Goal: Feedback & Contribution: Submit feedback/report problem

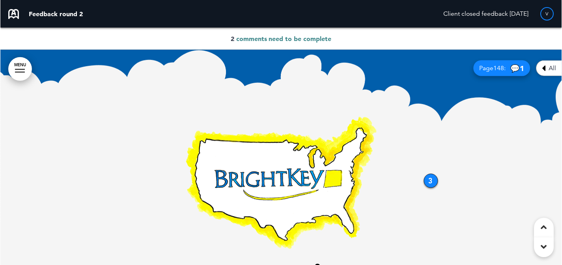
scroll to position [85, 0]
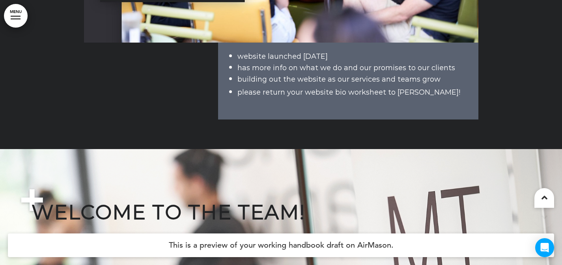
scroll to position [5455, 0]
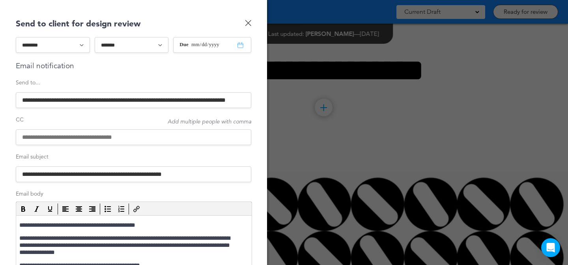
click at [123, 134] on input at bounding box center [133, 137] width 235 height 16
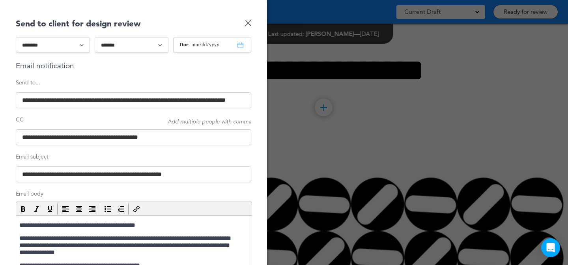
paste input "**********"
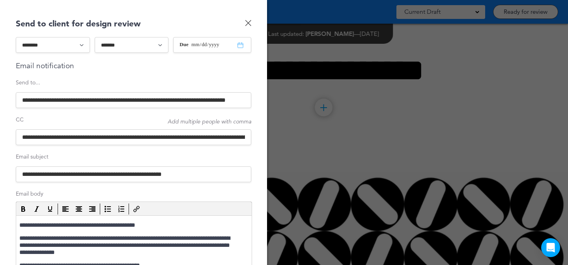
scroll to position [0, 393]
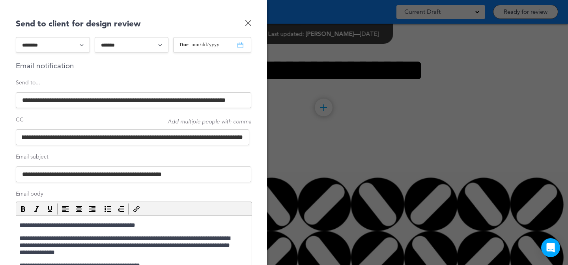
type input "**********"
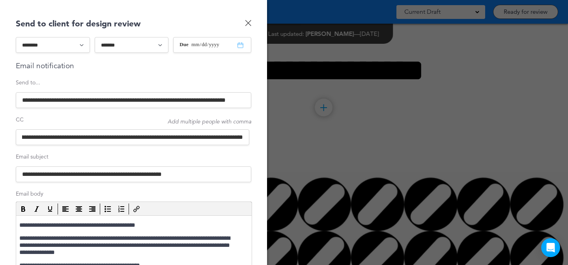
scroll to position [0, 0]
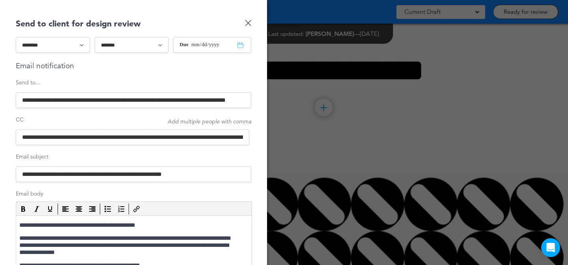
drag, startPoint x: 124, startPoint y: 100, endPoint x: 6, endPoint y: 104, distance: 117.9
click at [0, 104] on div "**********" at bounding box center [133, 132] width 267 height 265
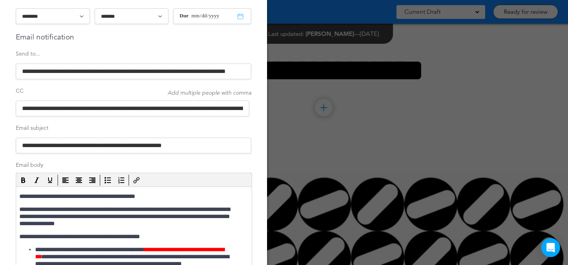
scroll to position [46, 0]
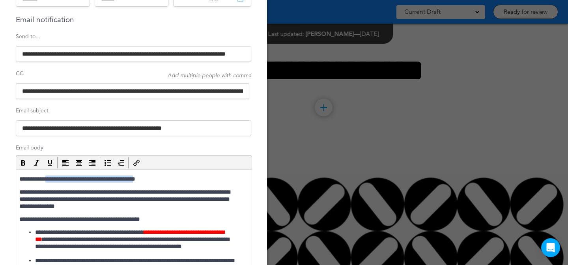
drag, startPoint x: 48, startPoint y: 179, endPoint x: 157, endPoint y: 179, distance: 109.6
click at [157, 179] on p "**********" at bounding box center [129, 178] width 221 height 7
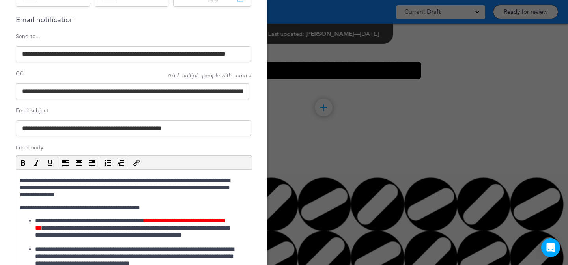
click at [171, 92] on input "**********" at bounding box center [132, 91] width 233 height 16
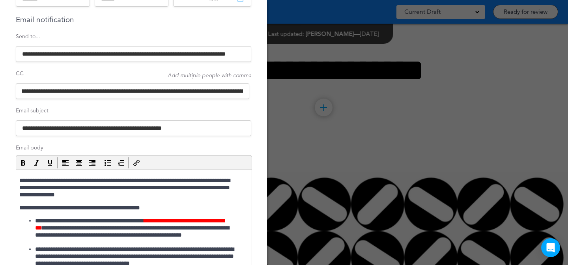
scroll to position [0, 104]
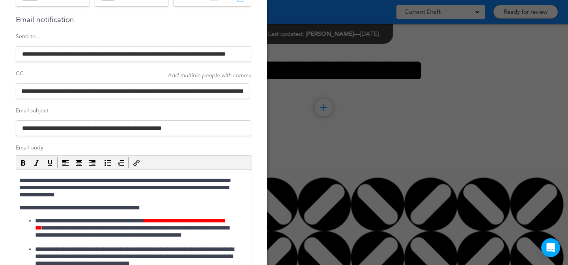
drag, startPoint x: 198, startPoint y: 93, endPoint x: 233, endPoint y: 93, distance: 35.1
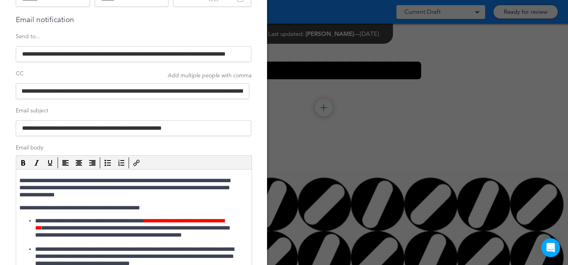
click at [233, 93] on input "**********" at bounding box center [132, 91] width 233 height 16
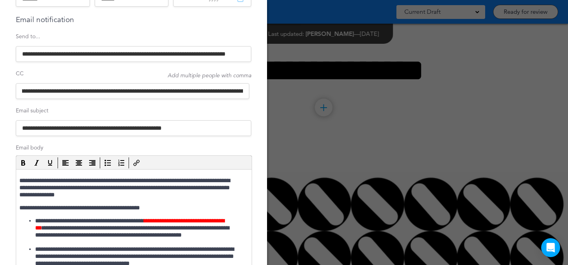
click at [122, 89] on input "**********" at bounding box center [132, 91] width 233 height 16
drag, startPoint x: 61, startPoint y: 91, endPoint x: 174, endPoint y: 91, distance: 113.5
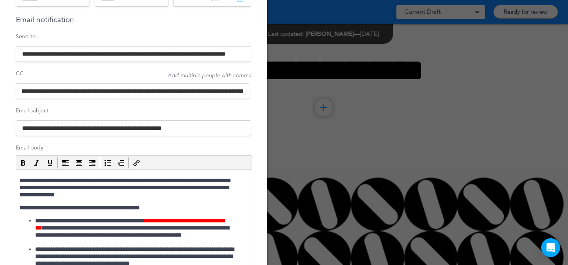
click at [174, 91] on input "**********" at bounding box center [132, 91] width 233 height 16
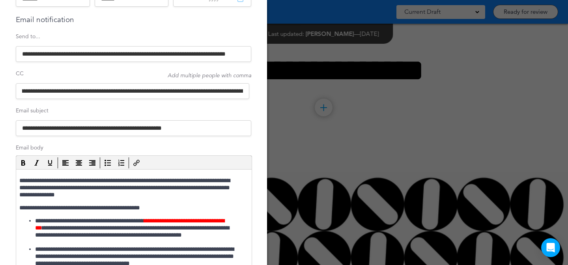
drag, startPoint x: 130, startPoint y: 91, endPoint x: 180, endPoint y: 90, distance: 49.7
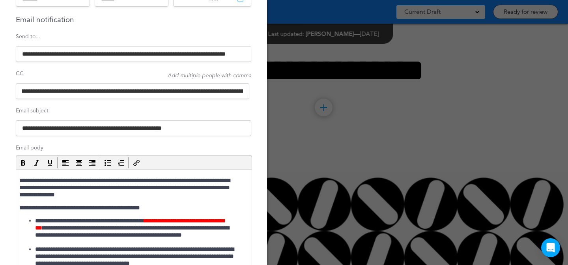
click at [180, 90] on input "**********" at bounding box center [132, 91] width 233 height 16
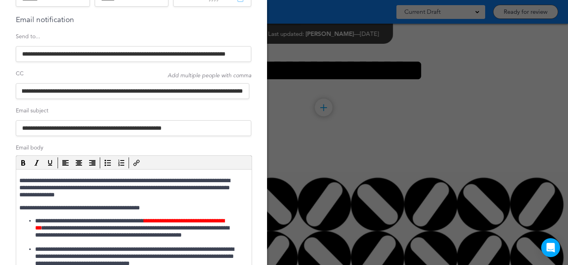
scroll to position [0, 229]
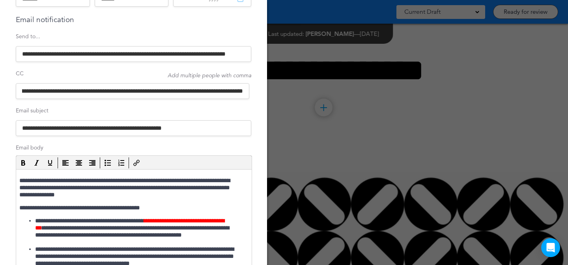
drag, startPoint x: 207, startPoint y: 91, endPoint x: 151, endPoint y: 94, distance: 56.1
click at [151, 94] on input "**********" at bounding box center [132, 91] width 233 height 16
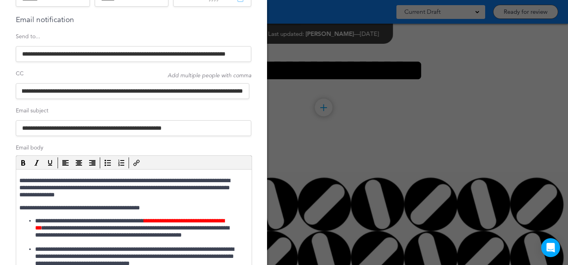
scroll to position [0, 162]
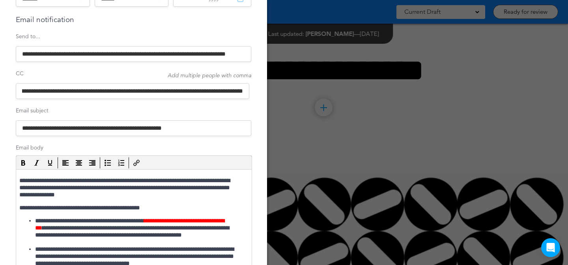
drag, startPoint x: 222, startPoint y: 93, endPoint x: 249, endPoint y: 91, distance: 26.9
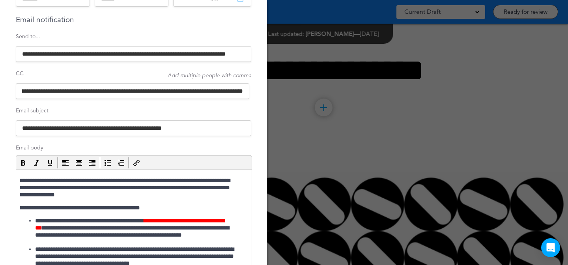
click at [249, 91] on div "**********" at bounding box center [133, 132] width 267 height 265
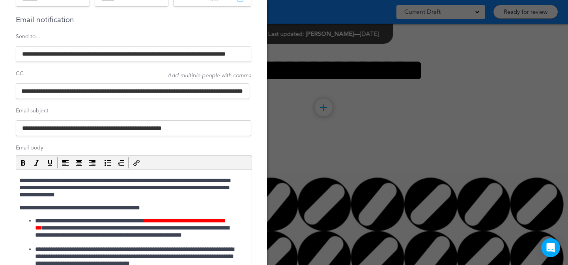
click at [239, 91] on input "**********" at bounding box center [132, 91] width 233 height 16
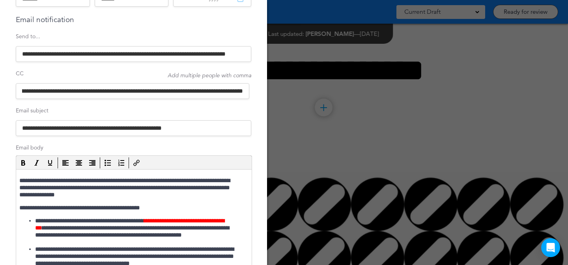
drag, startPoint x: 248, startPoint y: 91, endPoint x: 252, endPoint y: 90, distance: 4.4
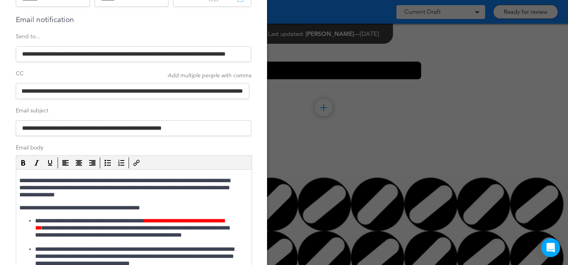
click at [252, 90] on div "**********" at bounding box center [133, 132] width 267 height 265
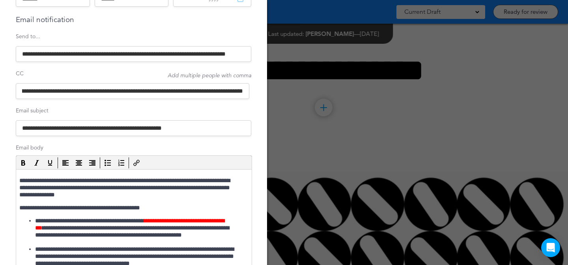
scroll to position [0, 158]
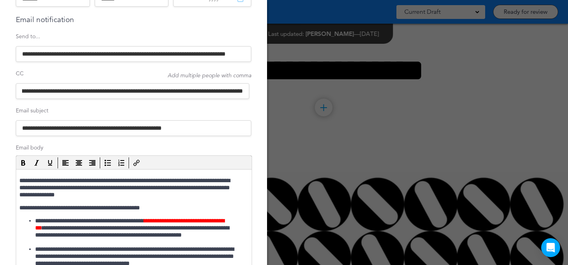
type input "**********"
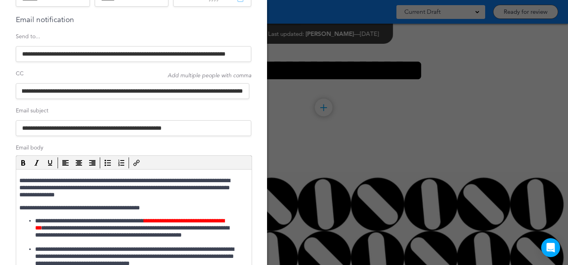
scroll to position [0, 0]
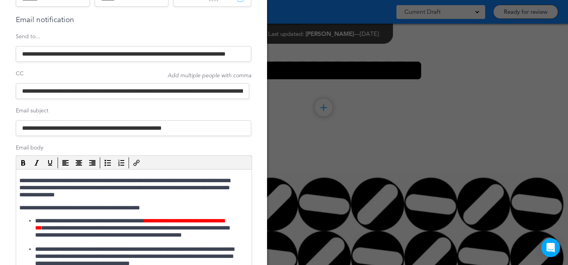
drag, startPoint x: 104, startPoint y: 57, endPoint x: 267, endPoint y: 52, distance: 162.9
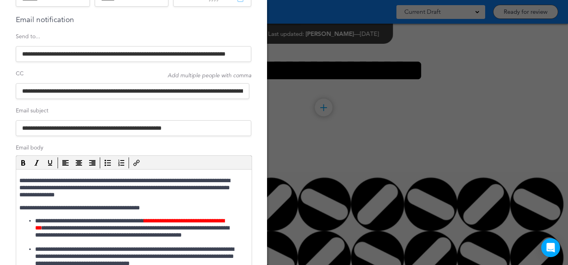
click at [267, 0] on div "**********" at bounding box center [284, 0] width 568 height 0
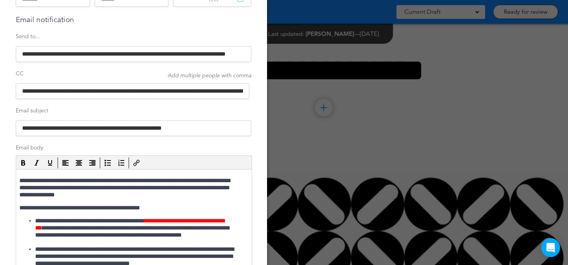
scroll to position [0, 29]
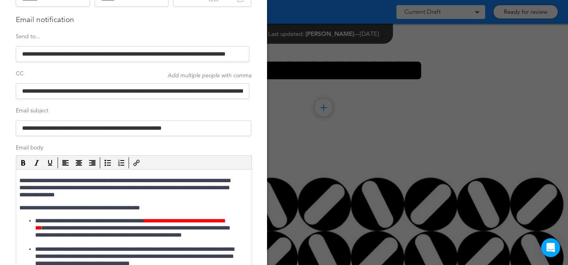
drag, startPoint x: 177, startPoint y: 57, endPoint x: 267, endPoint y: 53, distance: 89.6
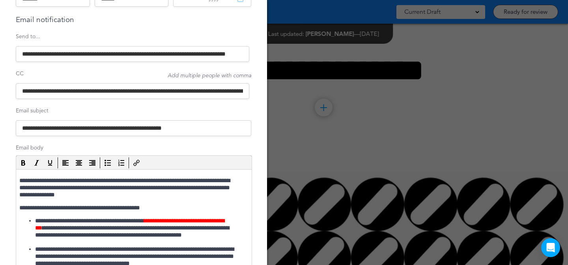
click at [267, 0] on div "**********" at bounding box center [284, 0] width 568 height 0
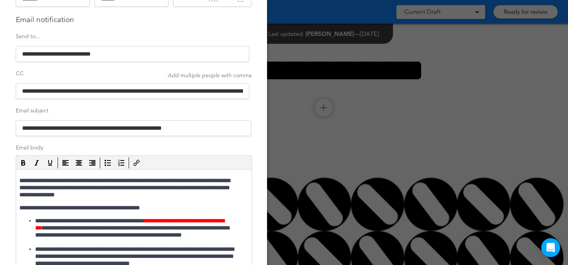
scroll to position [0, 0]
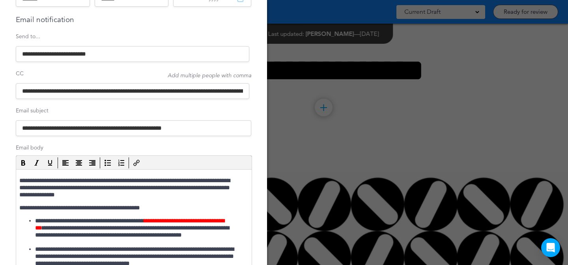
type input "**********"
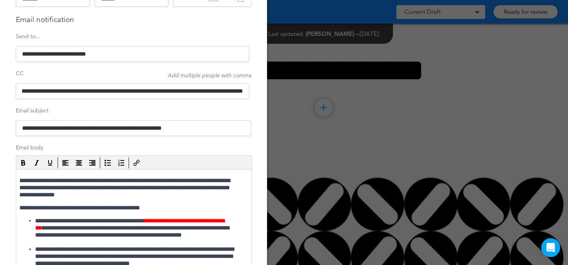
scroll to position [0, 158]
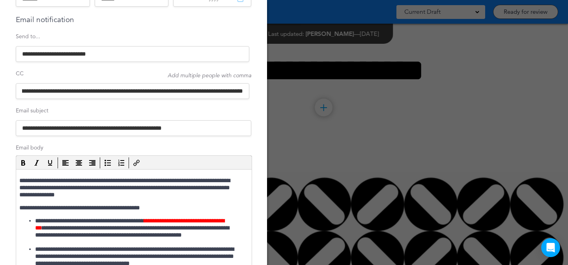
drag, startPoint x: 202, startPoint y: 92, endPoint x: 268, endPoint y: 89, distance: 66.3
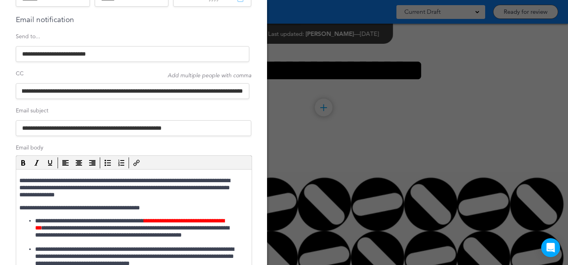
click at [268, 0] on div "**********" at bounding box center [284, 0] width 568 height 0
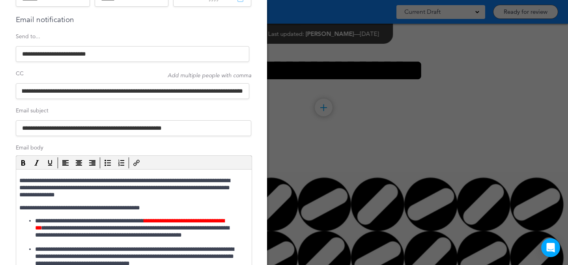
click at [217, 92] on input "**********" at bounding box center [132, 91] width 233 height 16
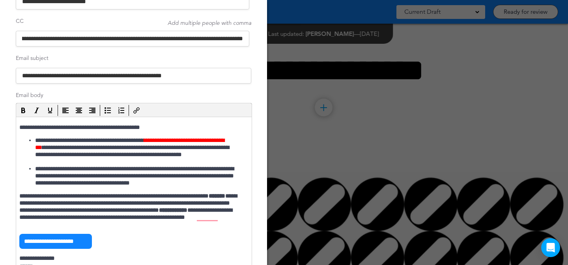
scroll to position [0, 0]
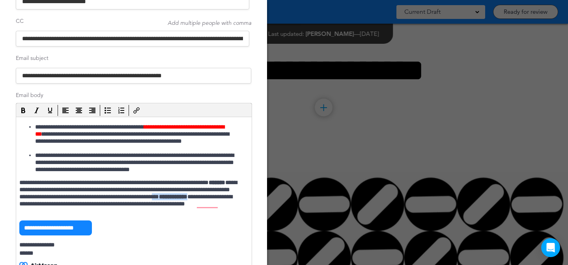
drag, startPoint x: 39, startPoint y: 204, endPoint x: 84, endPoint y: 203, distance: 45.0
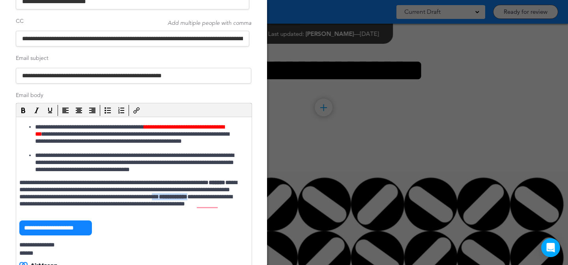
click at [84, 203] on p "**********" at bounding box center [129, 196] width 221 height 35
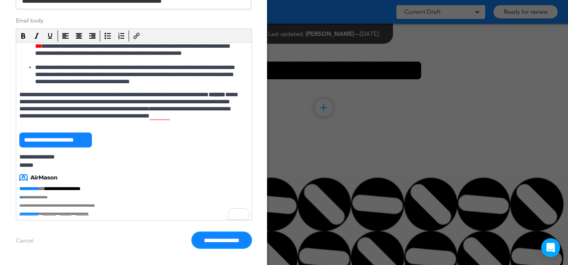
click at [216, 239] on input "**********" at bounding box center [221, 240] width 59 height 16
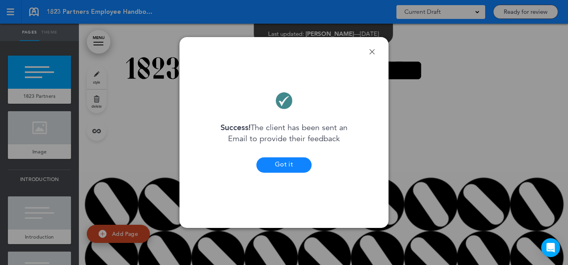
click at [277, 164] on button "Got it" at bounding box center [283, 164] width 55 height 15
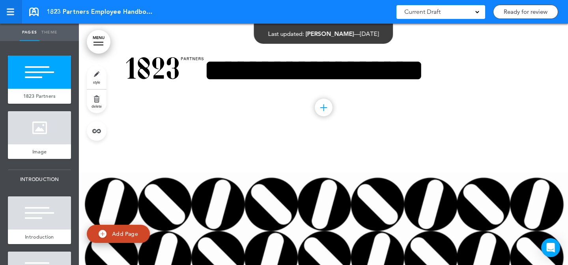
click at [12, 15] on div at bounding box center [10, 14] width 7 height 1
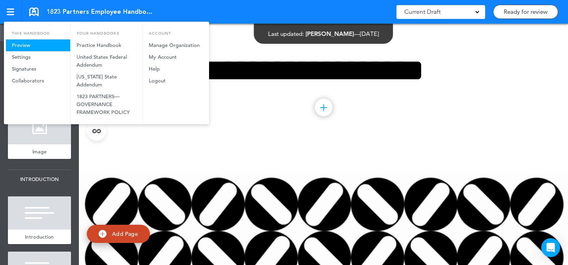
click at [26, 42] on link "Preview" at bounding box center [38, 45] width 64 height 12
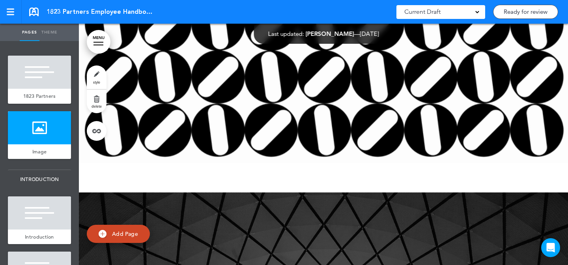
click at [93, 80] on span "style" at bounding box center [96, 82] width 7 height 5
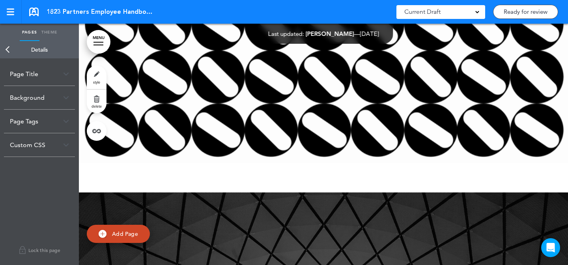
click at [193, 123] on div at bounding box center [323, 51] width 489 height 284
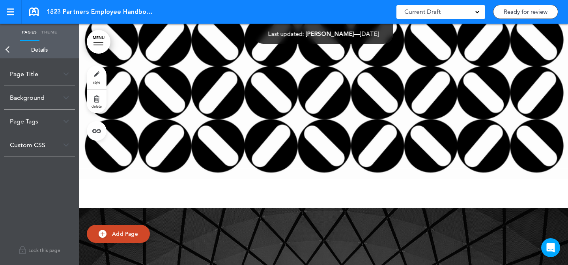
click at [101, 75] on link "style" at bounding box center [97, 77] width 20 height 24
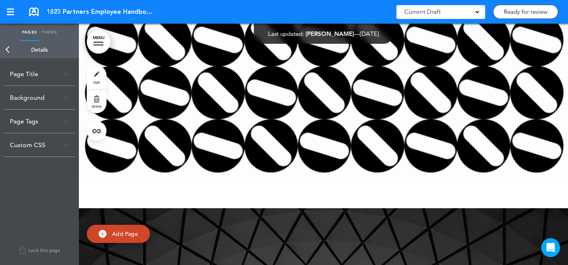
click at [37, 93] on div "Background" at bounding box center [39, 97] width 71 height 23
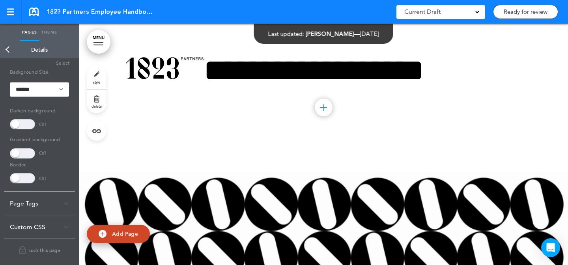
click at [97, 78] on link "style" at bounding box center [97, 77] width 20 height 24
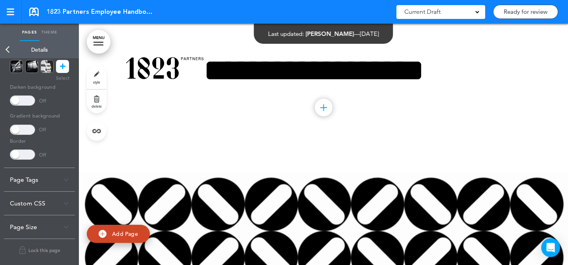
click at [34, 233] on div "Page Size" at bounding box center [39, 226] width 71 height 23
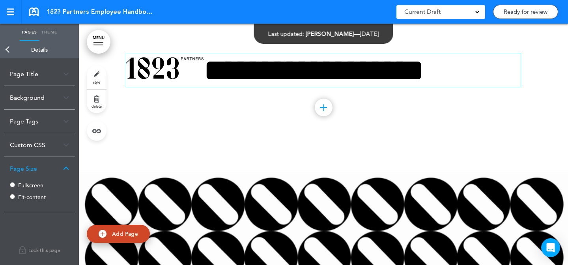
click at [424, 74] on span "**********" at bounding box center [275, 70] width 298 height 31
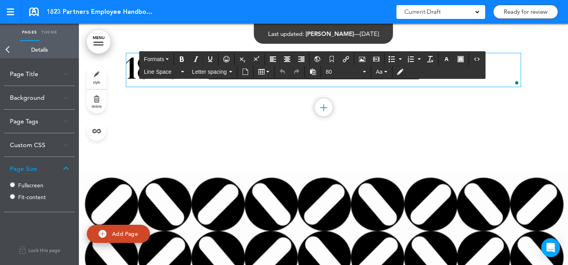
click at [167, 78] on div "Formats Line Space Letter spacing 80 Aa" at bounding box center [312, 65] width 345 height 27
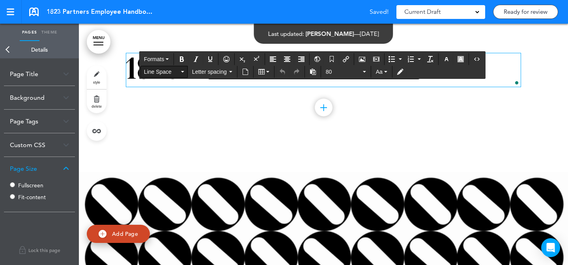
click at [168, 72] on span "Line Space" at bounding box center [161, 72] width 35 height 8
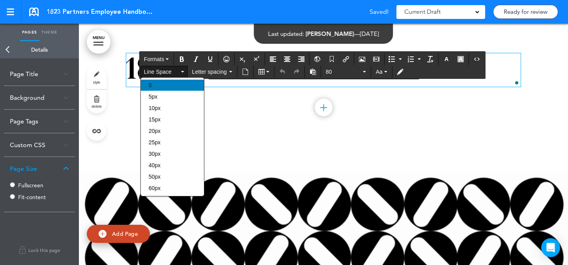
click at [170, 85] on div "0" at bounding box center [172, 85] width 63 height 11
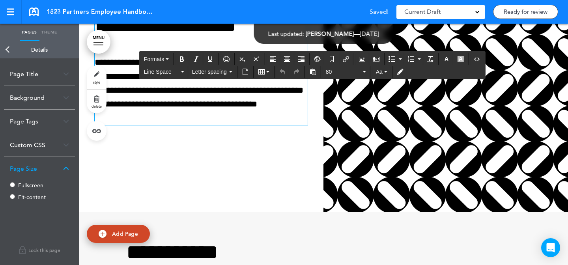
scroll to position [14933, 0]
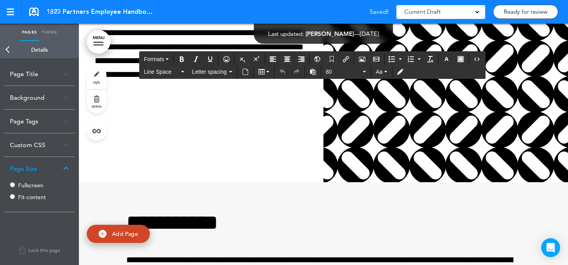
click at [97, 84] on link "style" at bounding box center [97, 77] width 20 height 24
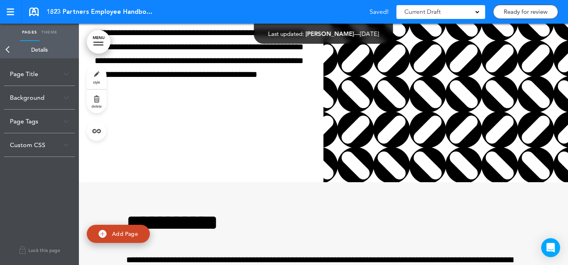
click at [56, 100] on div "Background" at bounding box center [39, 97] width 71 height 23
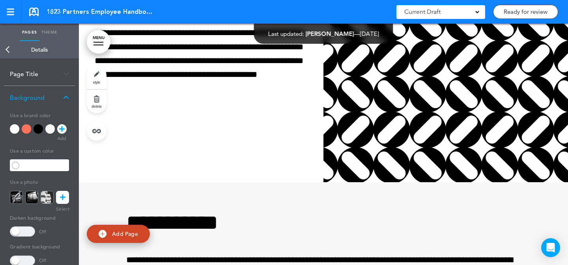
click at [66, 197] on link at bounding box center [62, 197] width 13 height 13
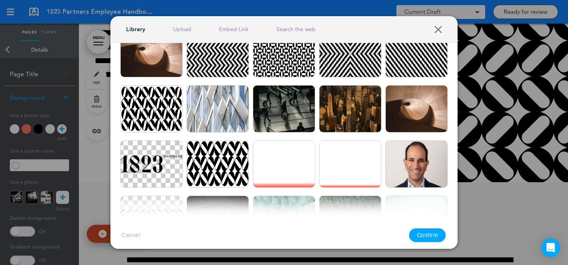
scroll to position [299, 0]
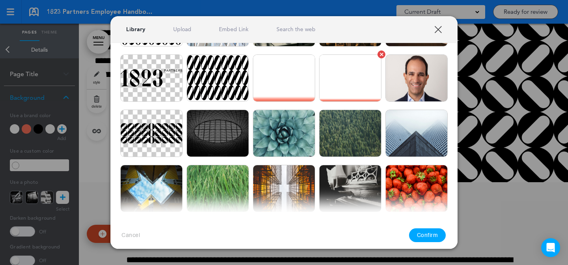
click at [349, 69] on img at bounding box center [350, 77] width 62 height 47
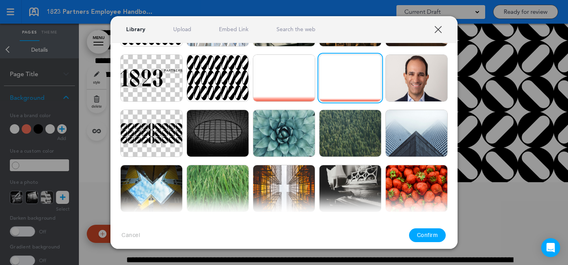
click at [417, 231] on button "Confirm" at bounding box center [427, 235] width 37 height 14
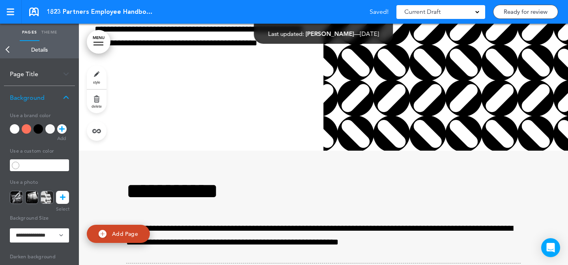
scroll to position [15013, 0]
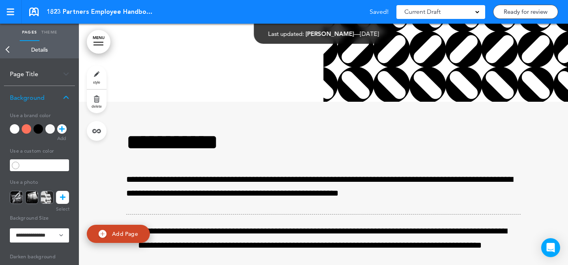
click at [61, 202] on icon at bounding box center [63, 197] width 6 height 13
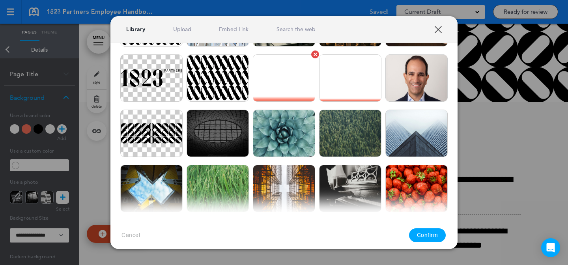
click at [276, 94] on img at bounding box center [284, 77] width 62 height 47
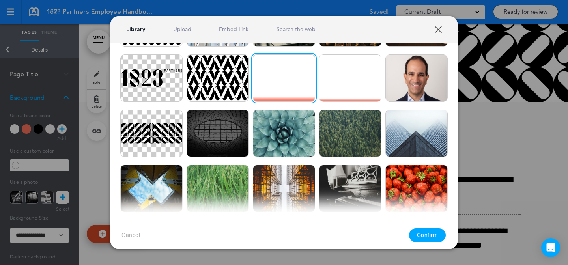
click at [426, 230] on button "Confirm" at bounding box center [427, 235] width 37 height 14
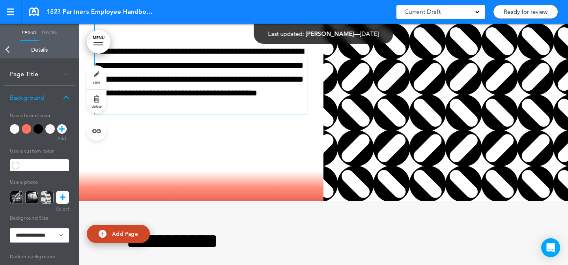
scroll to position [14915, 0]
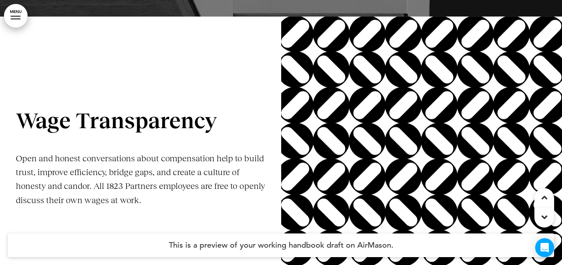
scroll to position [12039, 0]
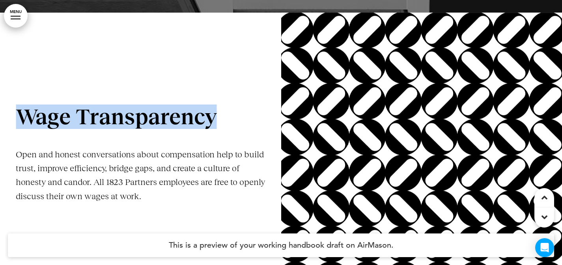
drag, startPoint x: 221, startPoint y: 117, endPoint x: 22, endPoint y: 126, distance: 198.5
click at [22, 126] on h1 "Wage Transparency" at bounding box center [141, 117] width 250 height 22
copy h1 "Wage Transparency"
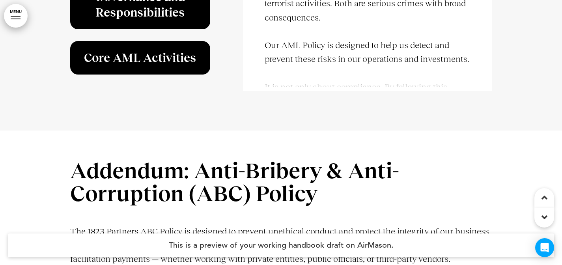
scroll to position [18603, 0]
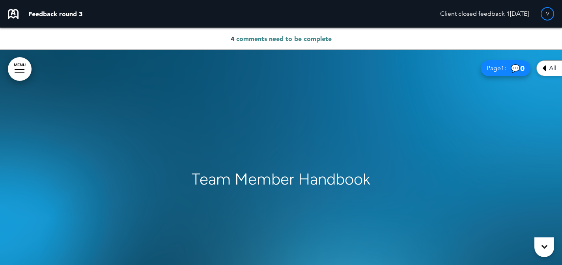
click at [321, 40] on span "comments need to be complete" at bounding box center [283, 39] width 95 height 8
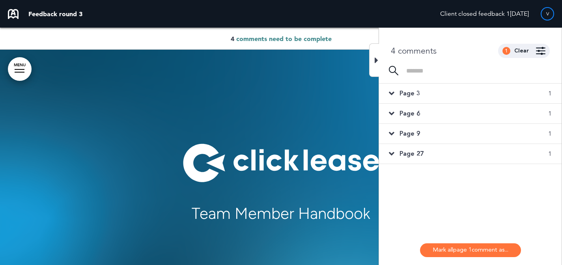
click at [432, 90] on div "Page 3 1" at bounding box center [470, 94] width 183 height 20
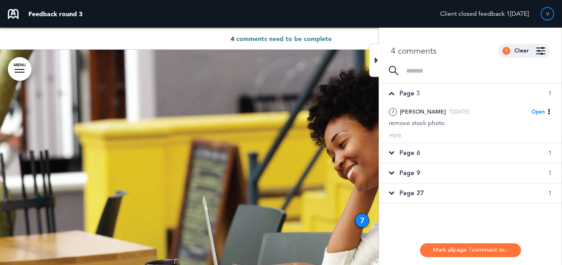
click at [452, 157] on div "Page 6 1" at bounding box center [470, 153] width 183 height 20
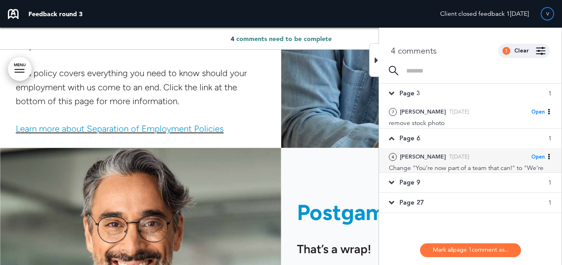
scroll to position [1666, 0]
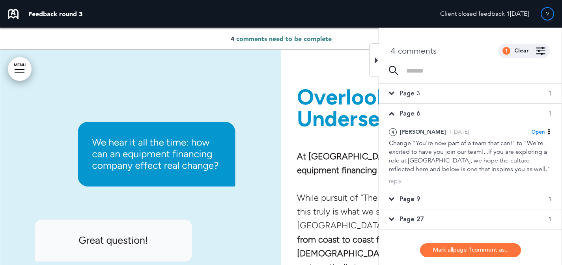
click at [449, 194] on div "Page 9 1" at bounding box center [470, 199] width 183 height 20
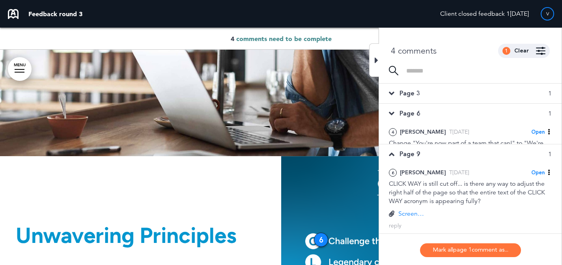
scroll to position [3184, 0]
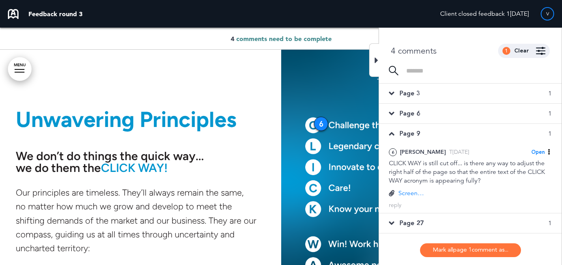
click at [442, 217] on div "Page 27 1" at bounding box center [470, 223] width 183 height 20
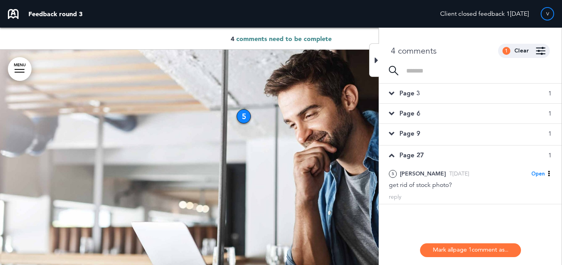
scroll to position [2900, 0]
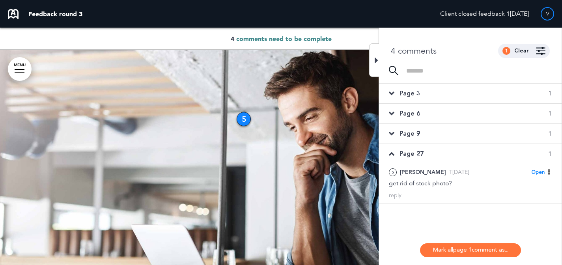
drag, startPoint x: 420, startPoint y: 133, endPoint x: 423, endPoint y: 130, distance: 4.7
click at [420, 133] on div "Page 9 1" at bounding box center [470, 134] width 183 height 20
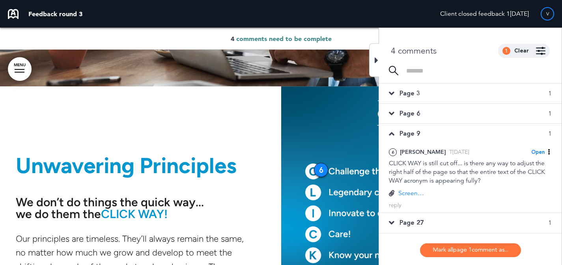
scroll to position [3184, 0]
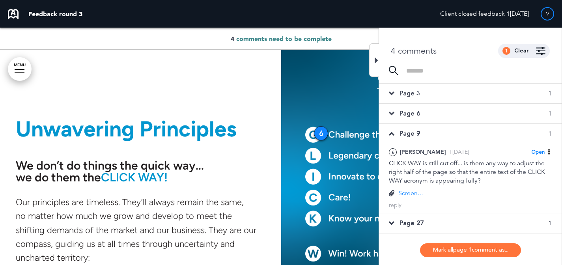
click at [429, 116] on div "Page 6 1" at bounding box center [470, 114] width 183 height 20
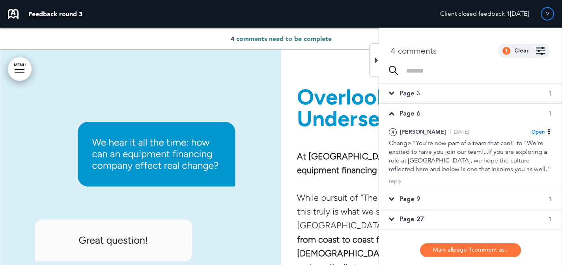
click at [439, 198] on div "Page 9 1" at bounding box center [470, 199] width 183 height 20
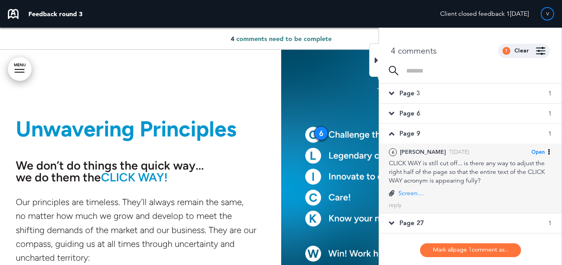
click at [407, 196] on p "Screenshot 2025-08-05 at 2.52.23â¯PM.png" at bounding box center [412, 193] width 28 height 9
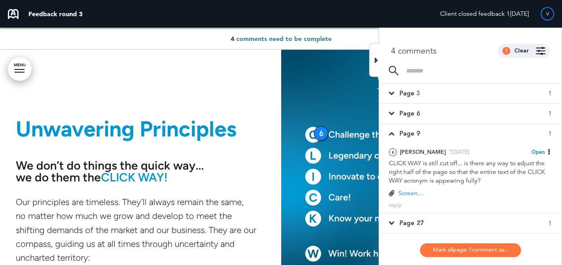
click at [427, 116] on div "Page 6 1" at bounding box center [470, 114] width 183 height 20
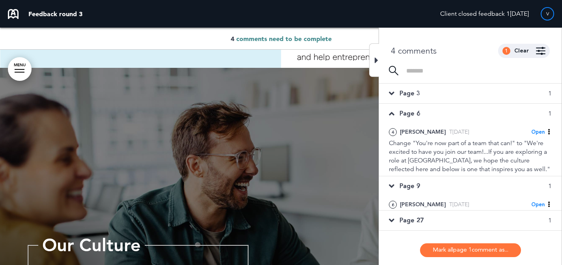
scroll to position [1666, 0]
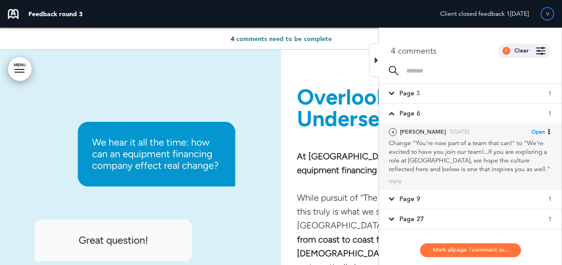
click at [484, 153] on div "Change "You're now part of a team that can!" to "We're excited to have you join…" at bounding box center [470, 156] width 163 height 35
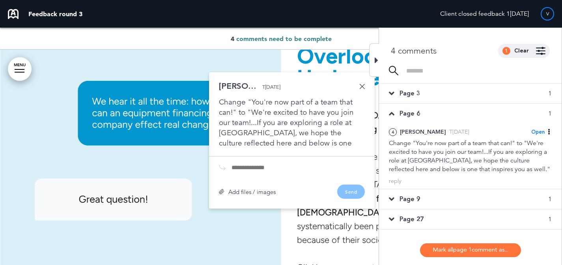
scroll to position [1705, 0]
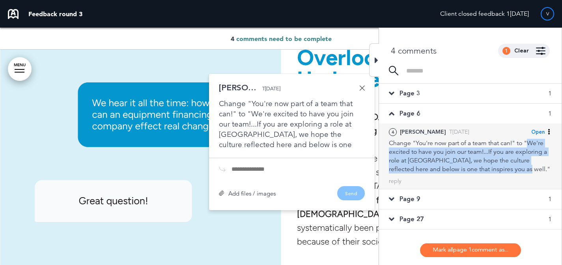
drag, startPoint x: 508, startPoint y: 168, endPoint x: 529, endPoint y: 144, distance: 32.1
click at [529, 144] on div "Change "You're now part of a team that can!" to "We're excited to have you join…" at bounding box center [470, 156] width 163 height 35
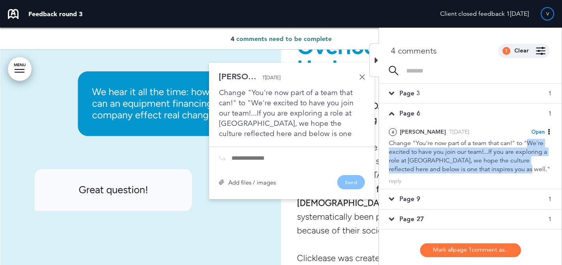
copy div "We're excited to have you join our team!...If you are exploring a role at Click…"
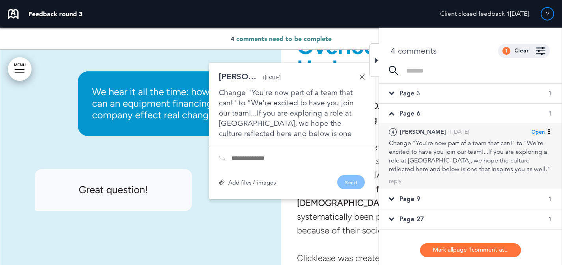
click at [540, 132] on span "Open" at bounding box center [537, 132] width 13 height 7
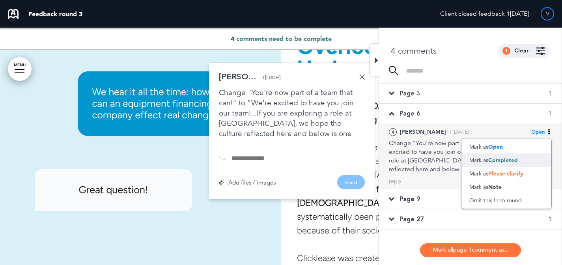
click at [535, 161] on div "Mark as Completed" at bounding box center [506, 159] width 90 height 13
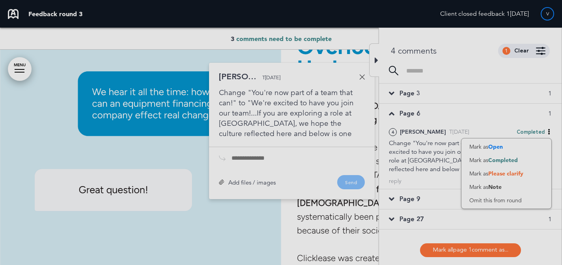
click at [474, 96] on div "Page 3 1" at bounding box center [470, 94] width 183 height 20
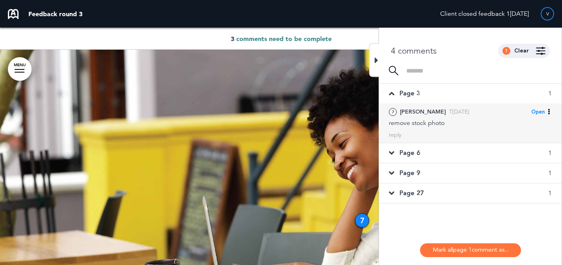
click at [482, 129] on div "7 Leif O. Tue, Aug 5 Open Mark as Open Mark as Completed Mark as Please clarify…" at bounding box center [470, 122] width 183 height 39
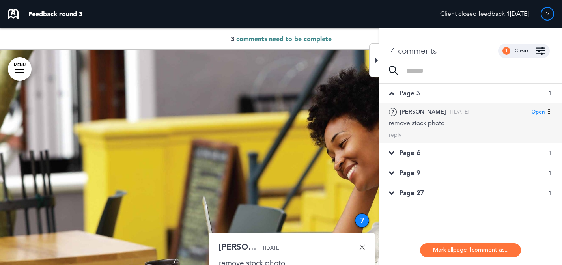
scroll to position [8646, 0]
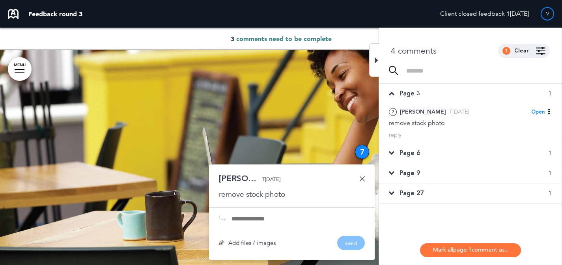
click at [361, 178] on link at bounding box center [362, 179] width 6 height 6
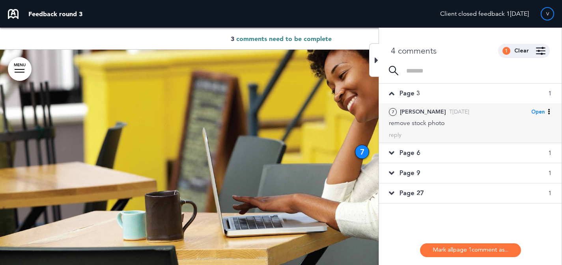
click at [536, 114] on span "Open" at bounding box center [537, 111] width 13 height 7
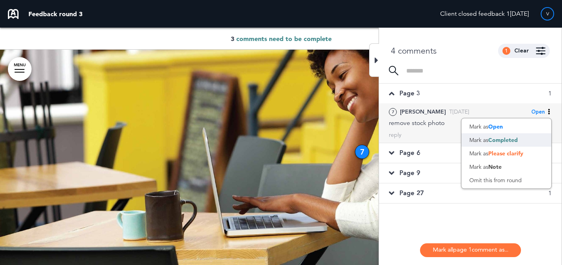
click at [522, 137] on div "Mark as Completed" at bounding box center [506, 139] width 90 height 13
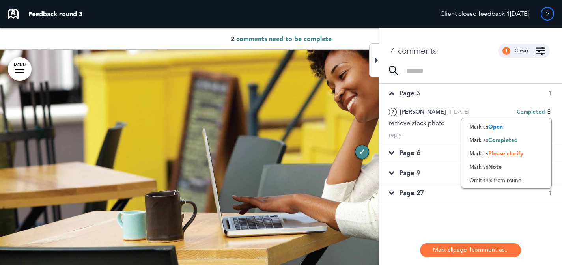
click at [438, 194] on div "Page 27 1" at bounding box center [470, 193] width 183 height 20
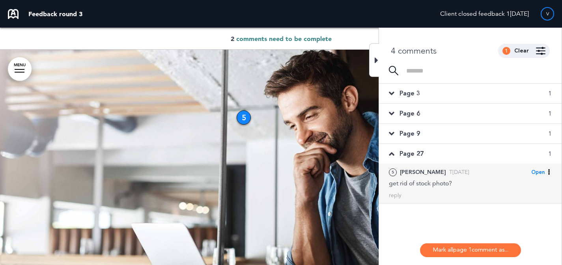
scroll to position [2900, 0]
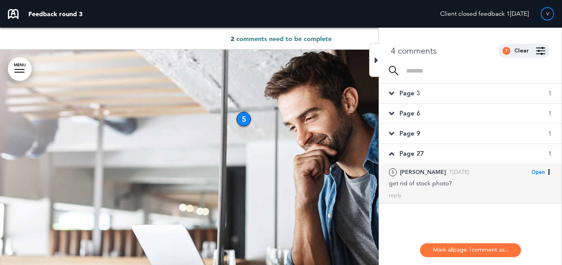
click at [537, 171] on span "Open" at bounding box center [537, 172] width 13 height 7
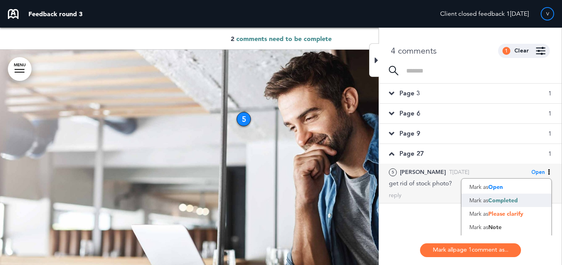
click at [505, 197] on span "Completed" at bounding box center [503, 200] width 30 height 7
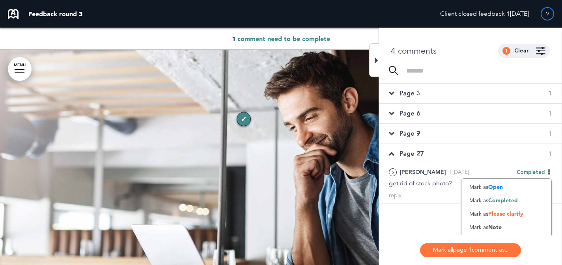
click at [468, 144] on div "Page 27 1" at bounding box center [470, 154] width 183 height 20
click at [470, 138] on div "Page 9 1" at bounding box center [470, 134] width 183 height 20
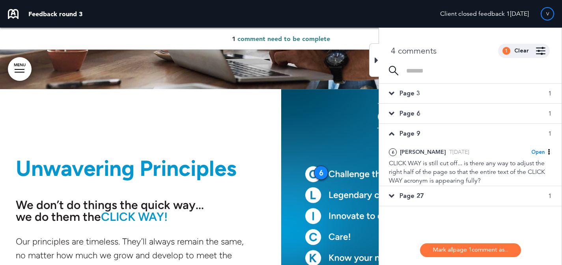
scroll to position [3184, 0]
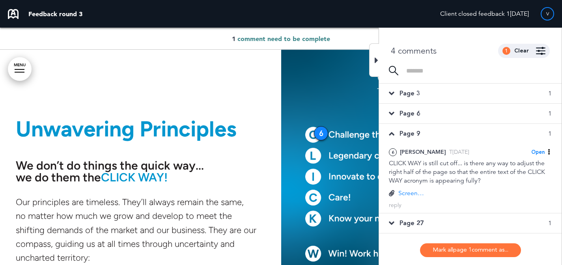
click at [531, 113] on div "Page 6 1" at bounding box center [470, 114] width 183 height 20
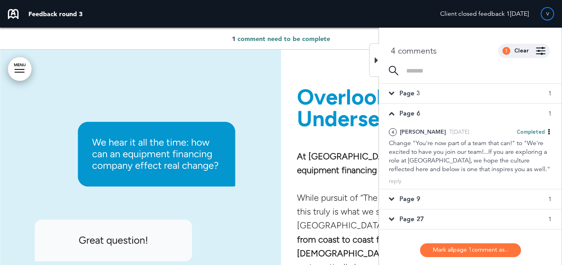
click at [475, 194] on div "Page 9 1" at bounding box center [470, 199] width 183 height 20
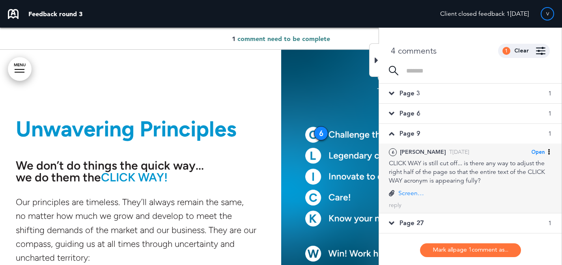
click at [531, 154] on span "Open" at bounding box center [537, 152] width 13 height 7
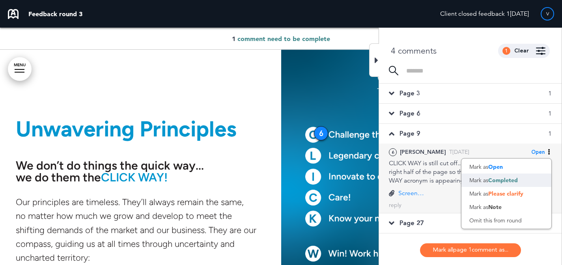
click at [512, 181] on span "Completed" at bounding box center [503, 180] width 30 height 7
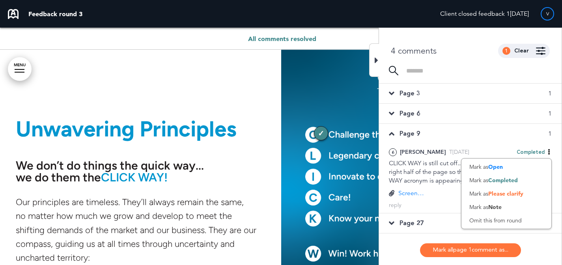
click at [376, 58] on icon at bounding box center [377, 60] width 4 height 9
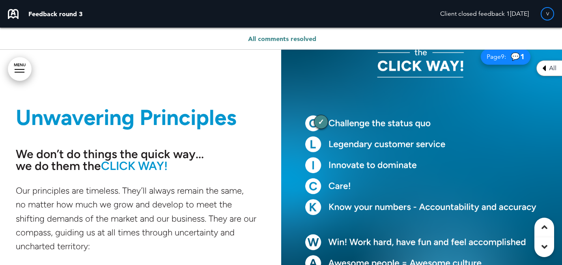
scroll to position [3196, 0]
click at [198, 166] on h6 "We don’t do things the quick way... we do them the CLICK WAY!" at bounding box center [141, 160] width 250 height 24
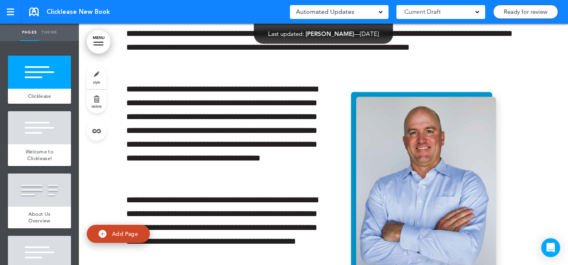
scroll to position [1784, 0]
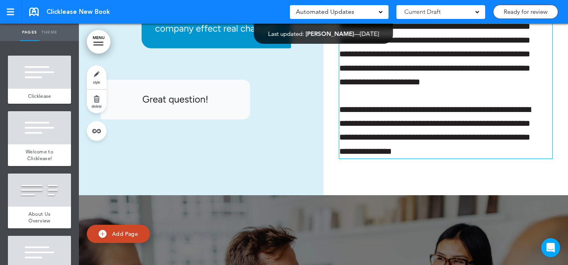
click at [477, 149] on p "**********" at bounding box center [442, 131] width 206 height 56
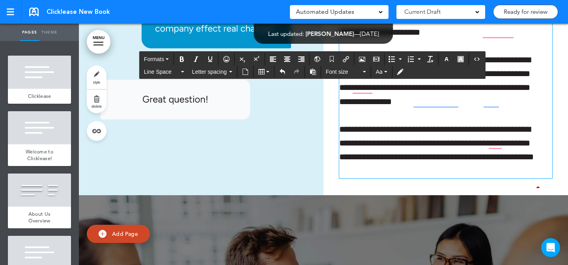
scroll to position [217, 0]
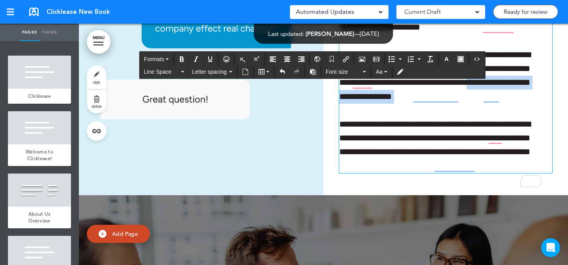
drag, startPoint x: 360, startPoint y: 123, endPoint x: 505, endPoint y: 95, distance: 147.3
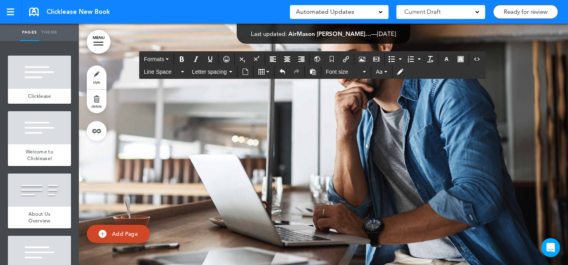
click at [102, 75] on link "style" at bounding box center [97, 77] width 20 height 24
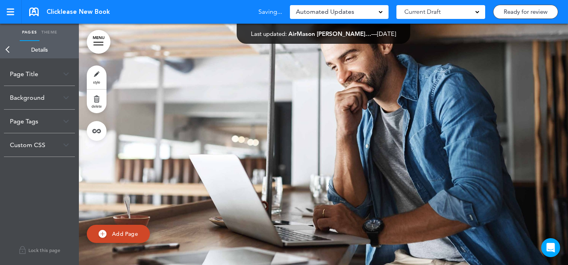
click at [100, 101] on link "delete" at bounding box center [97, 101] width 20 height 24
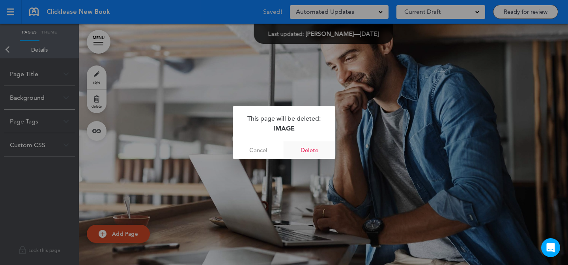
click at [314, 155] on link "Delete" at bounding box center [309, 150] width 51 height 18
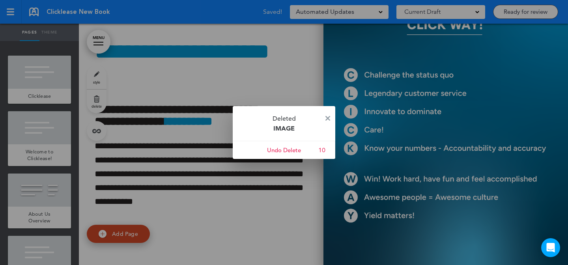
click at [325, 116] on link at bounding box center [327, 119] width 5 height 6
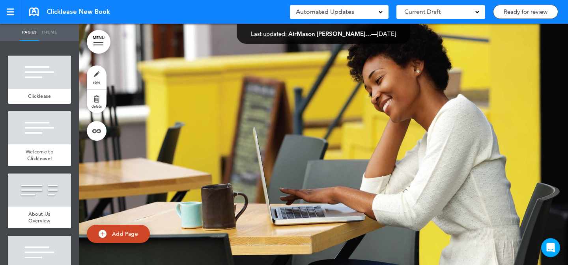
click at [101, 76] on link "style" at bounding box center [97, 77] width 20 height 24
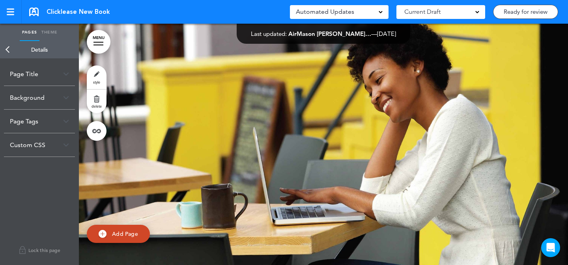
click at [99, 97] on link "delete" at bounding box center [97, 101] width 20 height 24
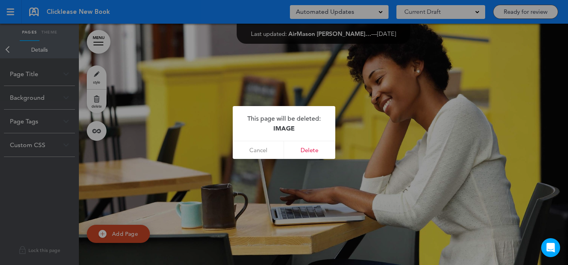
drag, startPoint x: 313, startPoint y: 153, endPoint x: 311, endPoint y: 138, distance: 15.5
click at [313, 153] on link "Delete" at bounding box center [309, 150] width 51 height 18
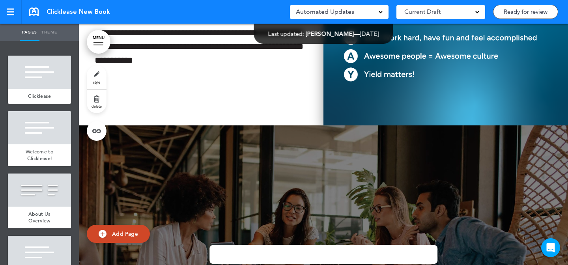
scroll to position [2962, 0]
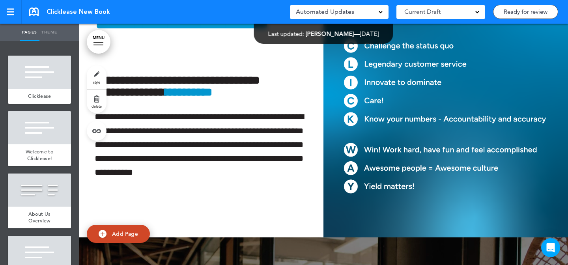
click at [94, 74] on link "style" at bounding box center [97, 77] width 20 height 24
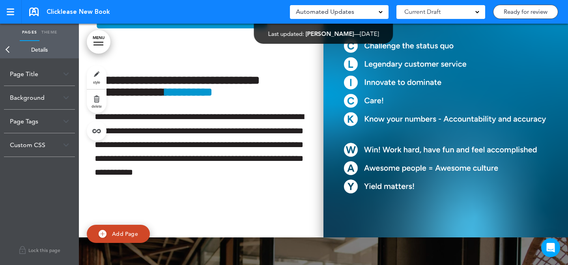
click at [375, 128] on img at bounding box center [445, 95] width 244 height 284
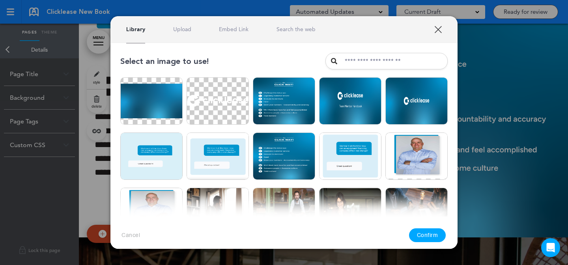
click at [440, 26] on link "XXX" at bounding box center [437, 29] width 7 height 7
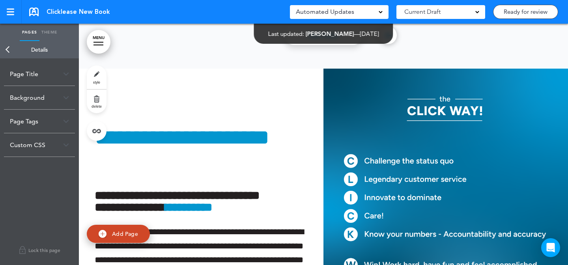
scroll to position [2893, 0]
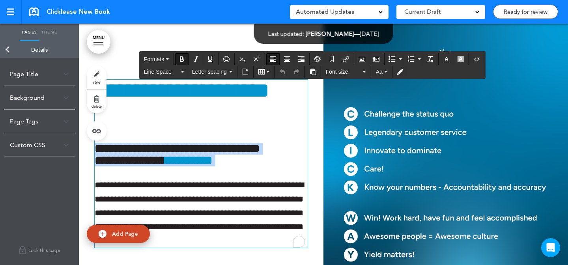
drag, startPoint x: 133, startPoint y: 161, endPoint x: 93, endPoint y: 154, distance: 40.1
click at [86, 153] on div "**********" at bounding box center [201, 163] width 244 height 227
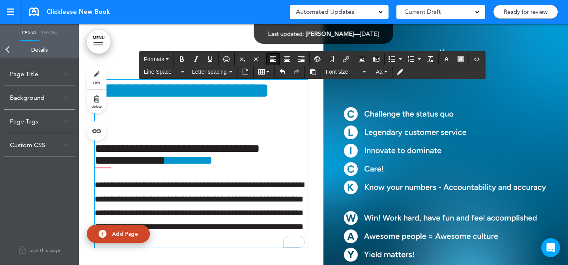
click at [273, 158] on h6 "**********" at bounding box center [200, 155] width 210 height 24
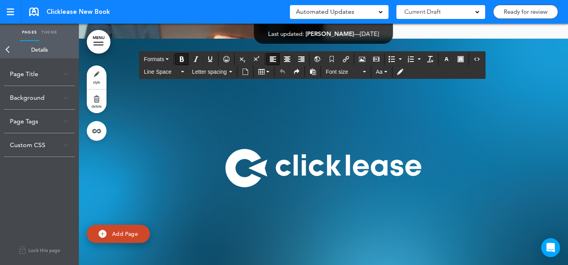
scroll to position [8043, 0]
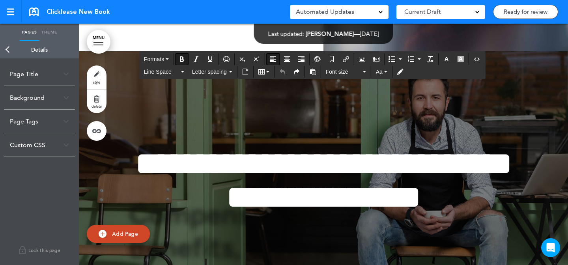
drag, startPoint x: 558, startPoint y: 83, endPoint x: 561, endPoint y: 54, distance: 29.3
click at [559, 58] on div at bounding box center [323, 193] width 489 height 284
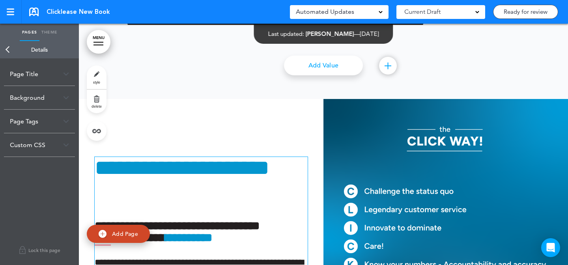
scroll to position [2830, 0]
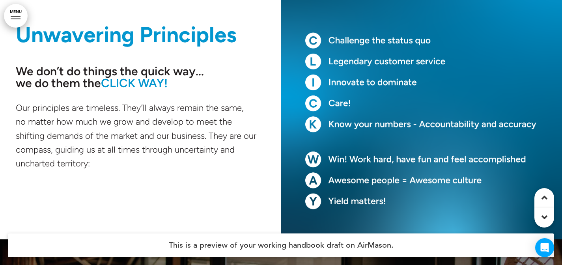
scroll to position [2945, 0]
